Goal: Task Accomplishment & Management: Use online tool/utility

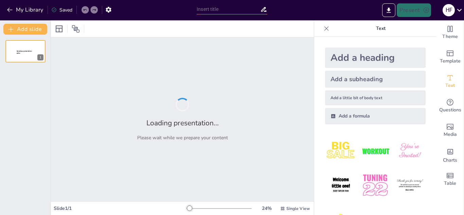
type input "New Sendsteps"
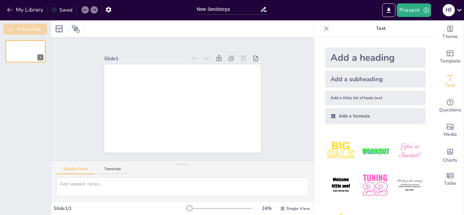
click at [19, 26] on button "Add slide" at bounding box center [25, 29] width 44 height 11
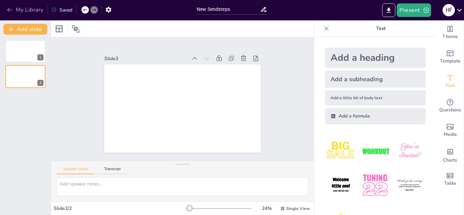
click at [11, 7] on icon "button" at bounding box center [9, 9] width 7 height 7
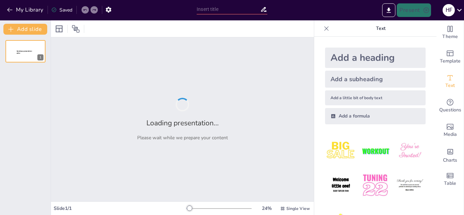
type input "Estrategia Competitiva en Moda Sostenible: Un Enfoque Práctico"
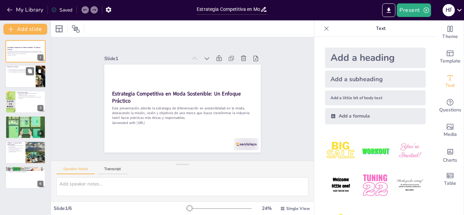
click at [18, 78] on div at bounding box center [25, 76] width 41 height 23
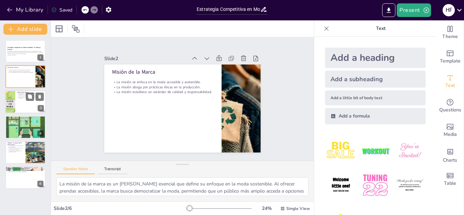
click at [22, 97] on p "Busca transformar la industria textil hacia un futuro más consciente." at bounding box center [30, 98] width 27 height 2
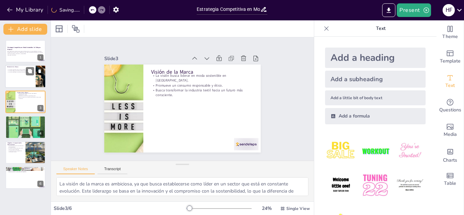
click at [28, 83] on div at bounding box center [25, 76] width 41 height 23
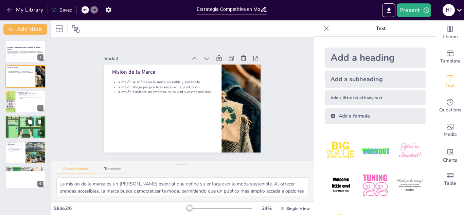
click at [24, 126] on div at bounding box center [25, 127] width 41 height 27
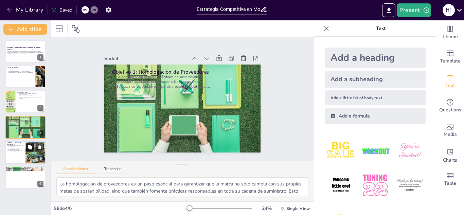
click at [26, 147] on button at bounding box center [30, 147] width 8 height 8
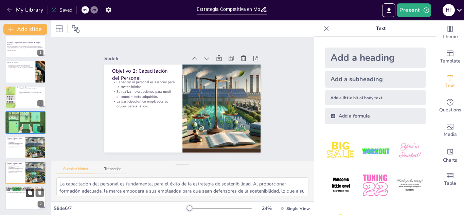
click at [28, 189] on button at bounding box center [30, 193] width 8 height 8
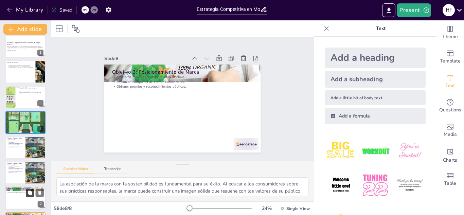
scroll to position [30, 0]
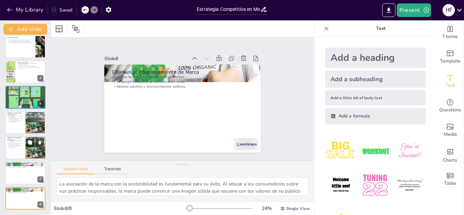
click at [30, 138] on div at bounding box center [36, 147] width 40 height 23
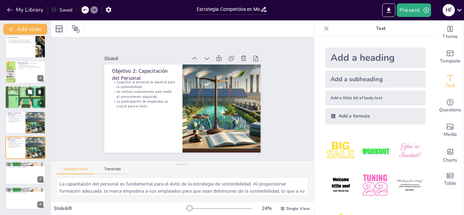
click at [42, 91] on button at bounding box center [40, 92] width 8 height 8
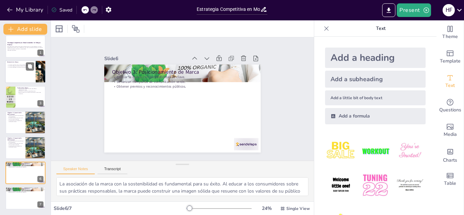
scroll to position [5, 0]
click at [30, 72] on div at bounding box center [25, 72] width 41 height 23
type textarea "La misión de la marca es un [PERSON_NAME] esencial que define su enfoque en la …"
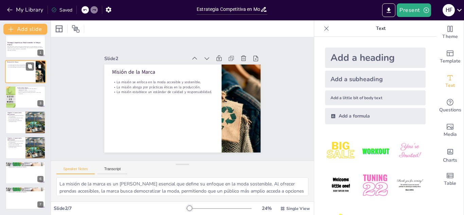
scroll to position [0, 0]
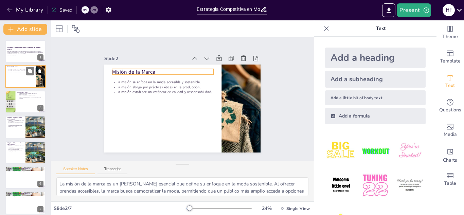
click at [29, 66] on p "Misión de la Marca" at bounding box center [20, 67] width 27 height 2
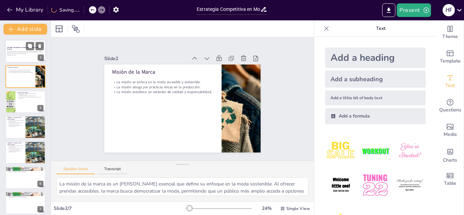
click at [21, 47] on strong "Estrategia Competitiva en Moda Sostenible: Un Enfoque Práctico" at bounding box center [24, 49] width 34 height 4
